Goal: Task Accomplishment & Management: Use online tool/utility

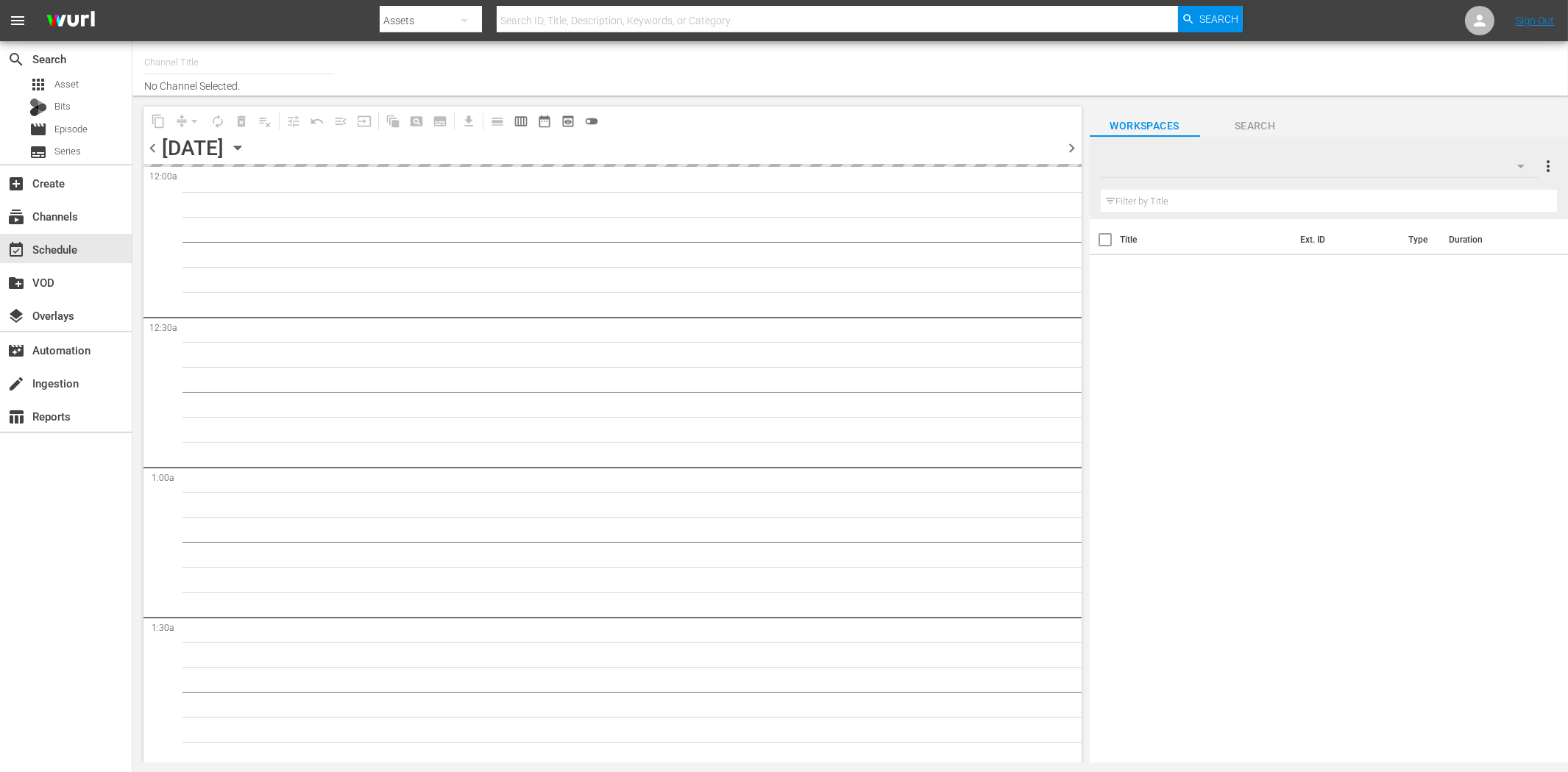
type input "Bigtime ESP (1251)"
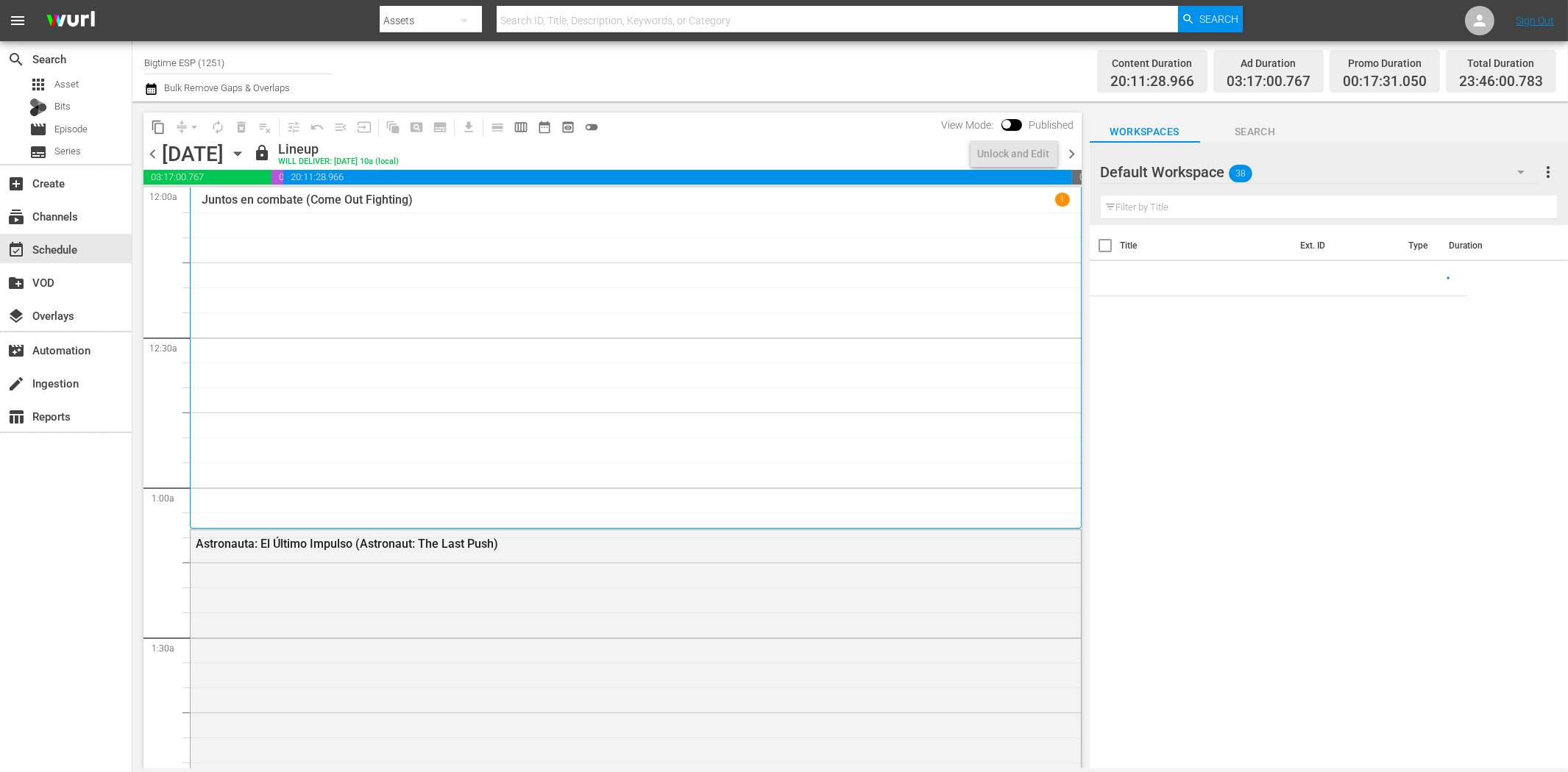
click at [86, 562] on div "search Search apps Asset Bits movie Episode subtitles Series add_box Create sub…" at bounding box center [66, 427] width 133 height 772
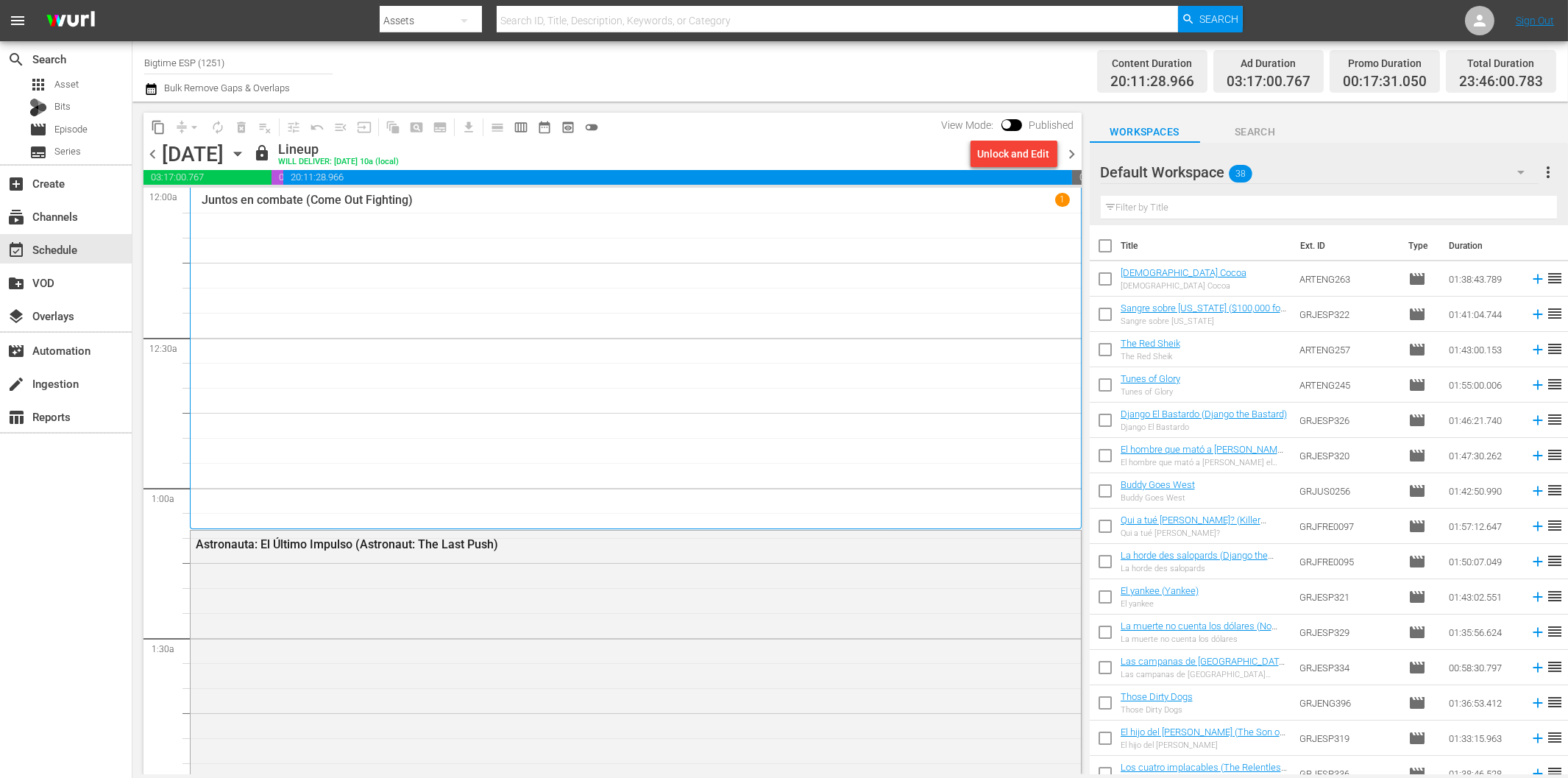
click at [97, 550] on div "search Search apps Asset Bits movie Episode subtitles Series add_box Create sub…" at bounding box center [66, 430] width 133 height 778
click at [78, 383] on div "create Ingestion" at bounding box center [41, 381] width 82 height 13
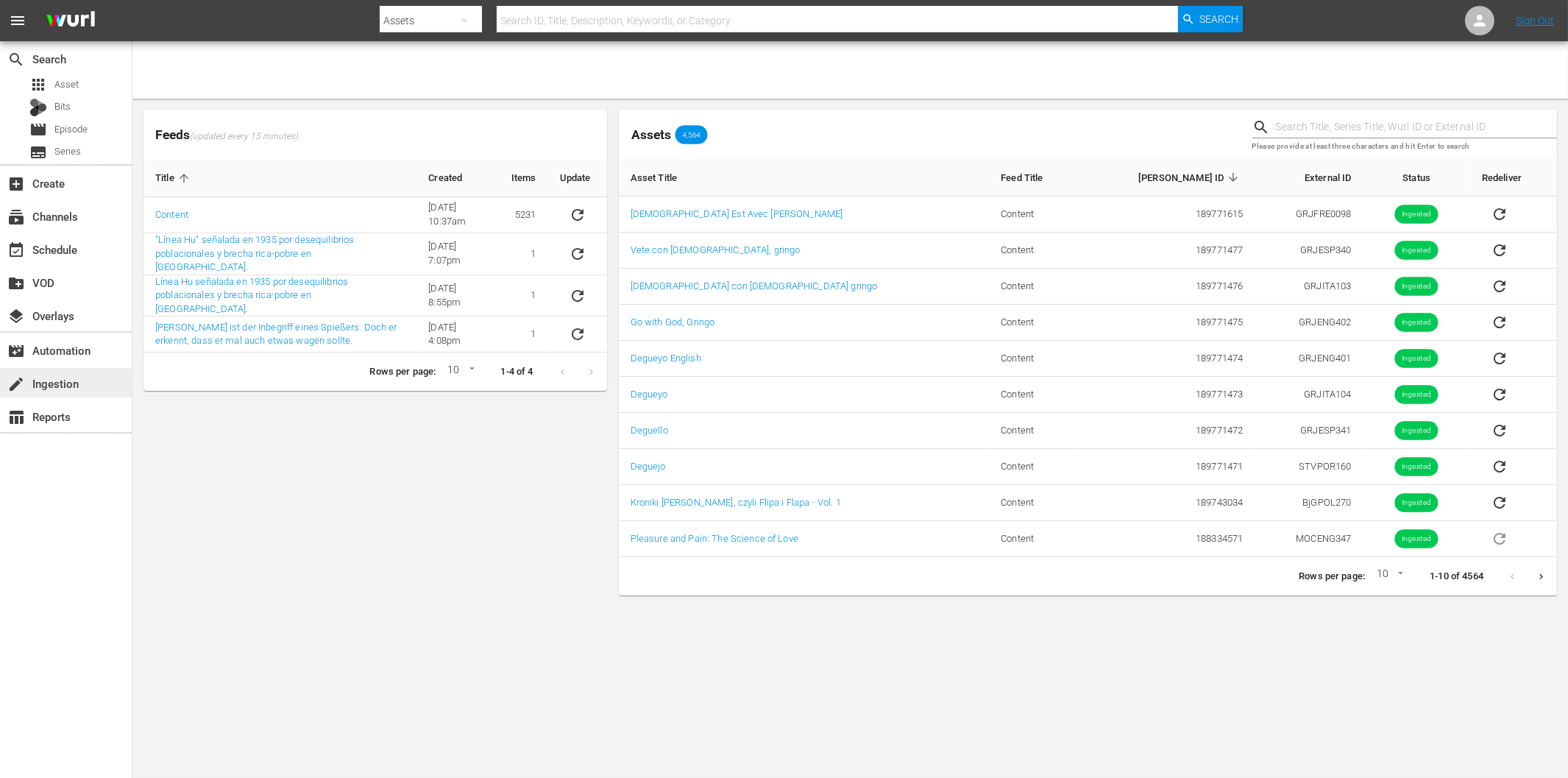
click at [78, 383] on div "create Ingestion" at bounding box center [41, 381] width 82 height 13
click at [79, 244] on div "event_available Schedule" at bounding box center [41, 247] width 82 height 13
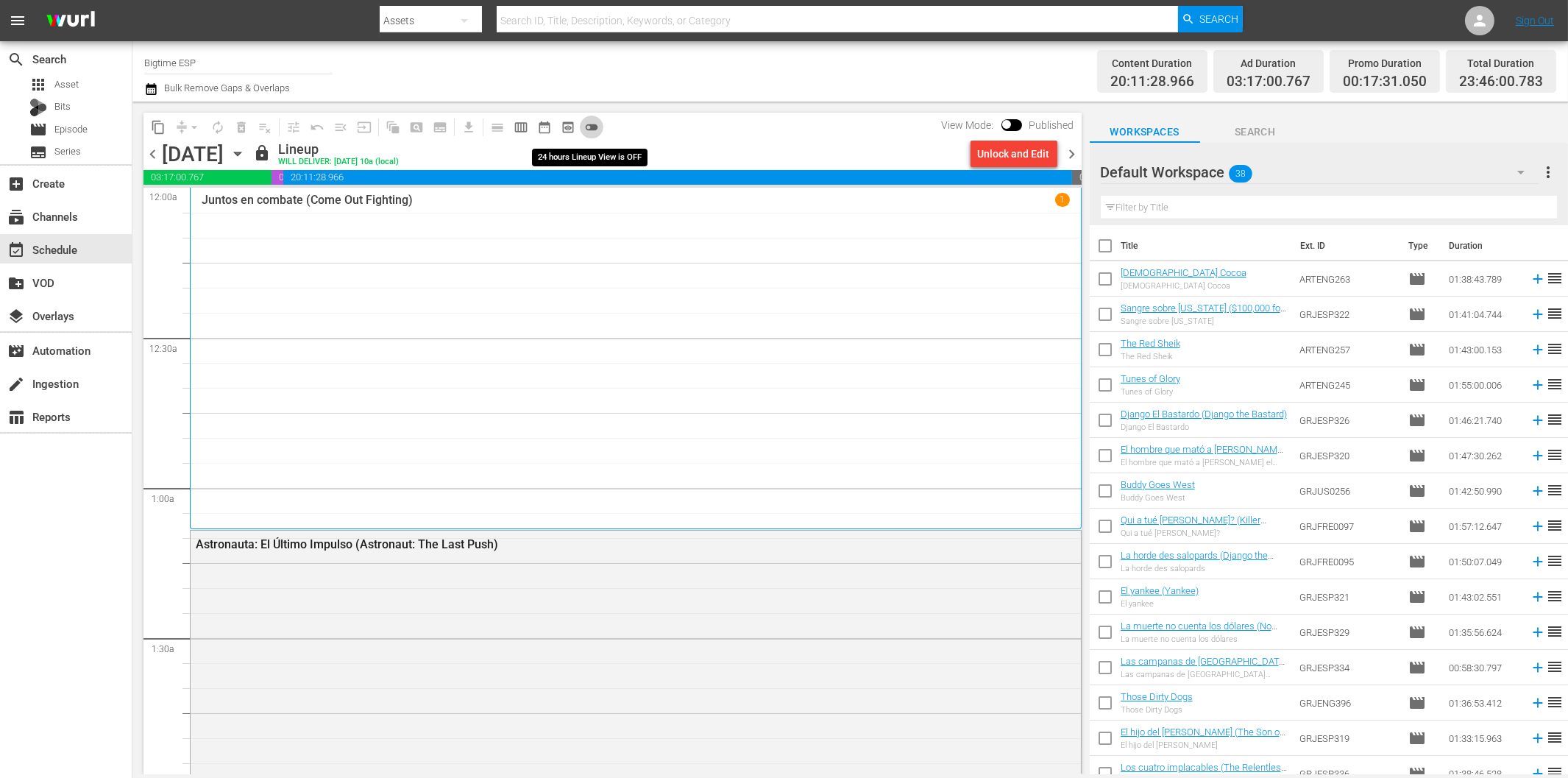
click at [591, 126] on span "toggle_off" at bounding box center [591, 127] width 15 height 15
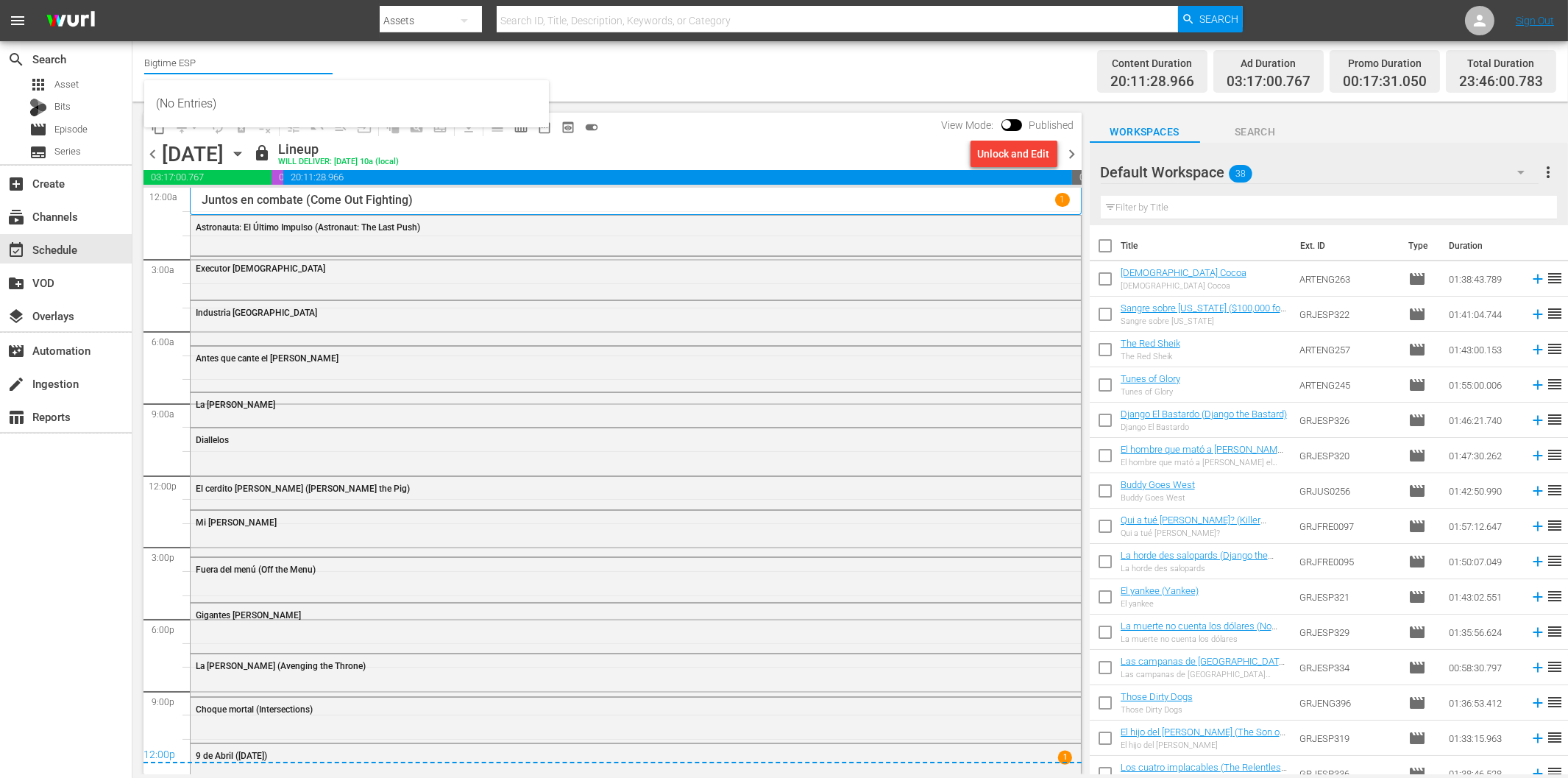
drag, startPoint x: 176, startPoint y: 62, endPoint x: 247, endPoint y: 61, distance: 71.0
click at [247, 61] on input "Bigtime ESP" at bounding box center [239, 63] width 189 height 35
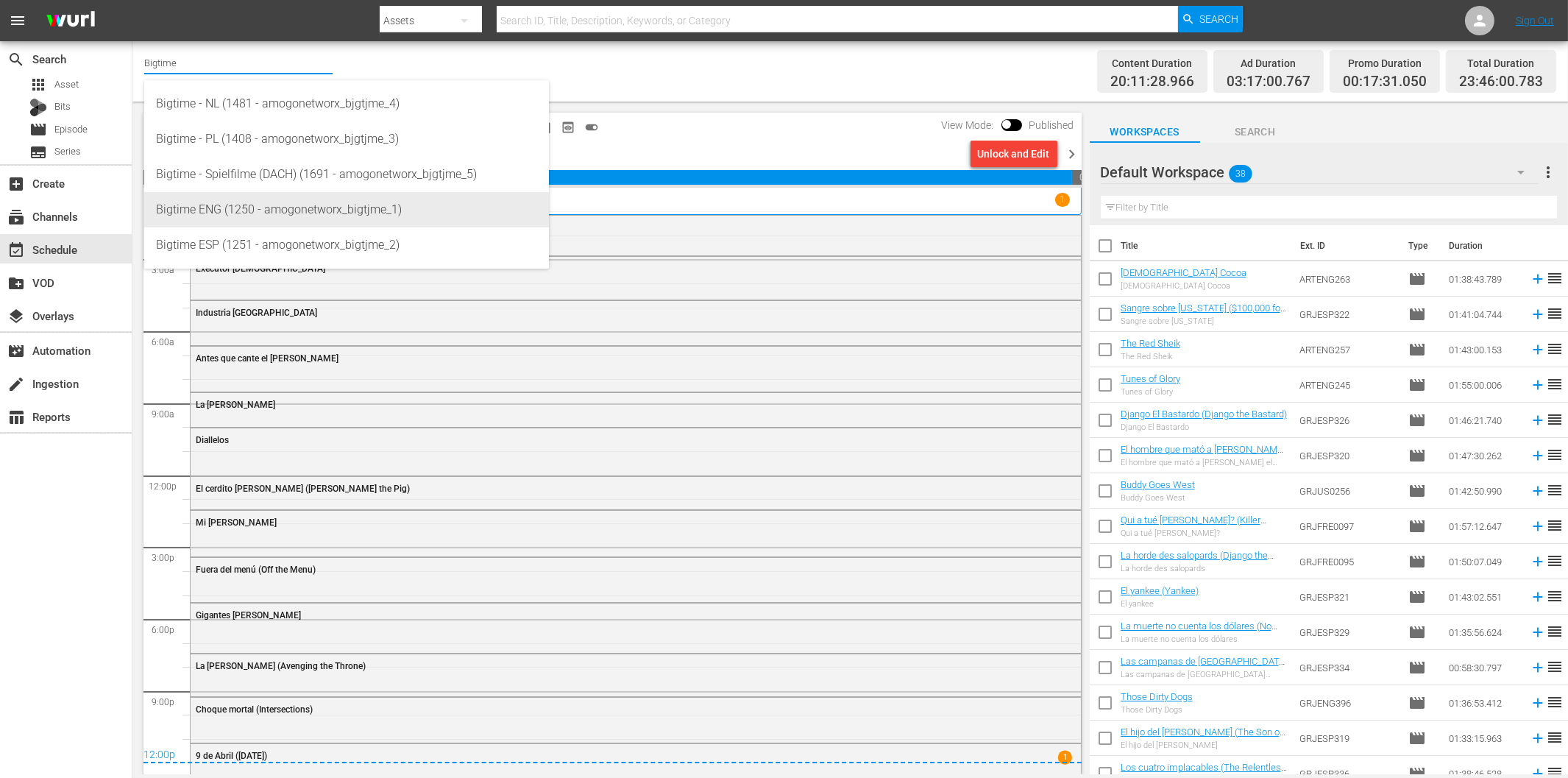
click at [254, 213] on div "Bigtime ENG (1250 - amogonetworx_bigtjme_1)" at bounding box center [346, 209] width 381 height 35
type input "Bigtime ENG (1250 - amogonetworx_bigtjme_1)"
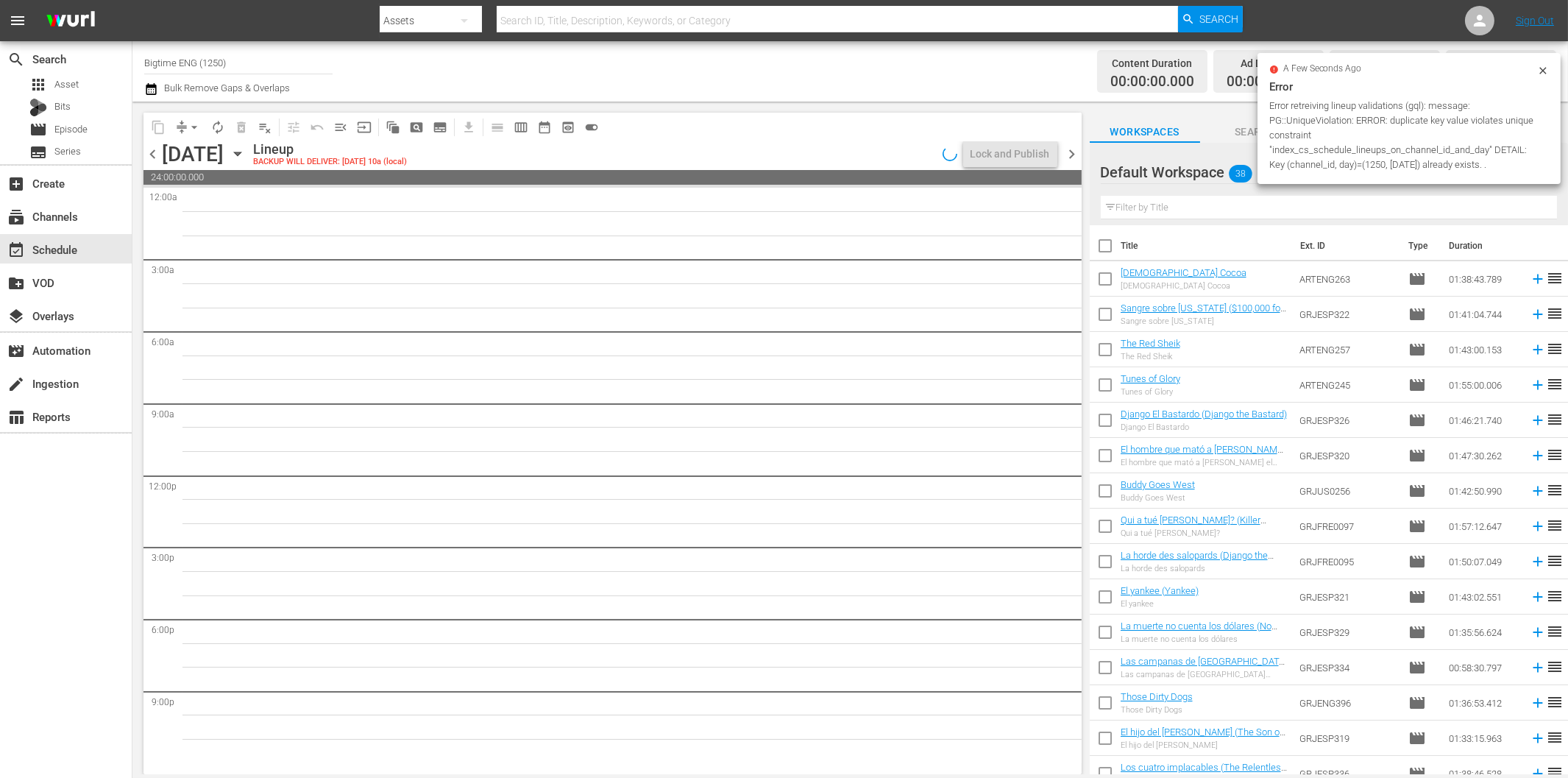
click at [245, 150] on icon "button" at bounding box center [237, 153] width 16 height 16
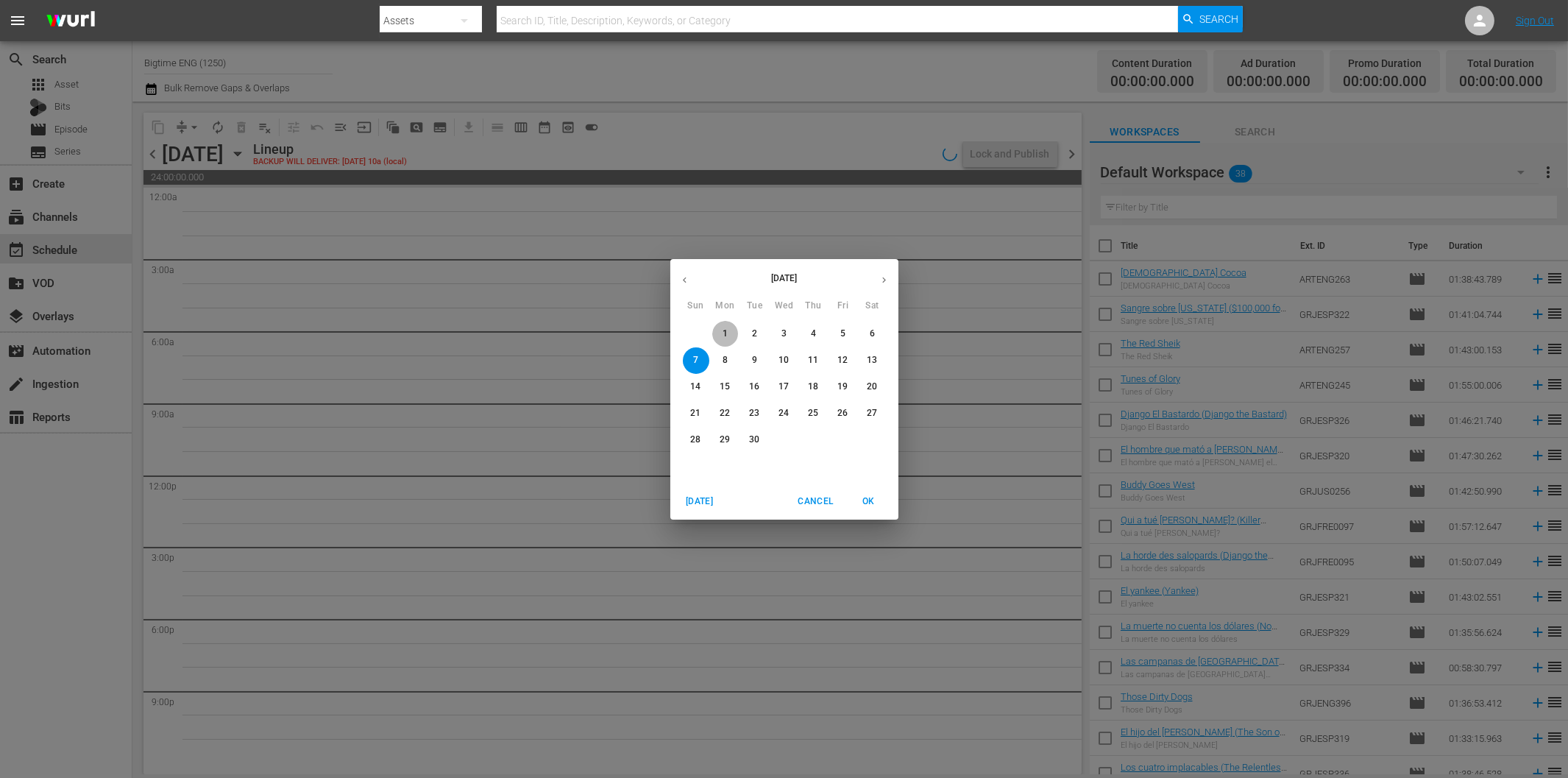
click at [730, 331] on span "1" at bounding box center [725, 334] width 27 height 12
